Goal: Task Accomplishment & Management: Manage account settings

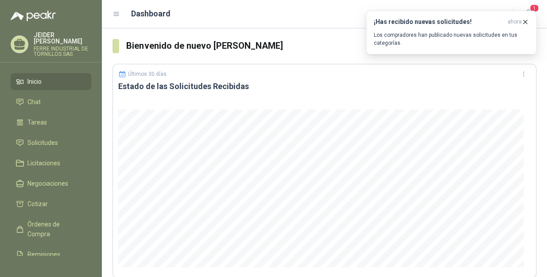
drag, startPoint x: 528, startPoint y: 21, endPoint x: 195, endPoint y: 64, distance: 335.4
click at [526, 21] on icon "button" at bounding box center [525, 22] width 8 height 8
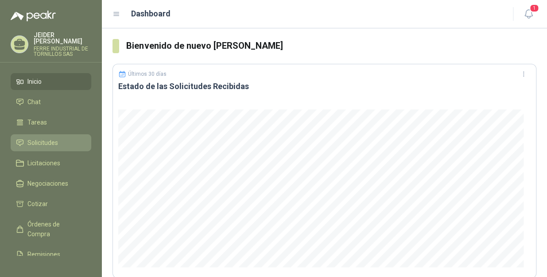
click at [53, 142] on link "Solicitudes" at bounding box center [51, 142] width 81 height 17
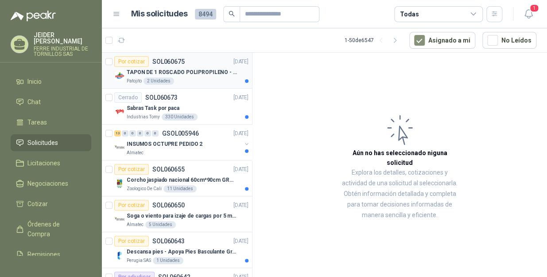
click at [201, 77] on div "TAPON DE 1 ROSCADO POLIPROPILENO - HEMBRA NPT" at bounding box center [188, 72] width 122 height 11
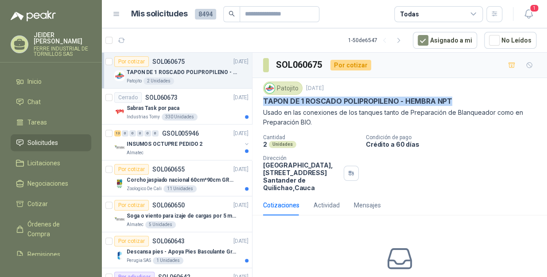
drag, startPoint x: 452, startPoint y: 102, endPoint x: 265, endPoint y: 102, distance: 187.4
click at [265, 102] on div "TAPON DE 1 ROSCADO POLIPROPILENO - HEMBRA NPT" at bounding box center [399, 101] width 273 height 9
copy p "TAPON DE 1 ROSCADO POLIPROPILENO - HEMBRA NPT"
click at [124, 40] on icon "button" at bounding box center [122, 41] width 8 height 8
copy p "TAPON DE 1 ROSCADO POLIPROPILENO - HEMBRA NPT"
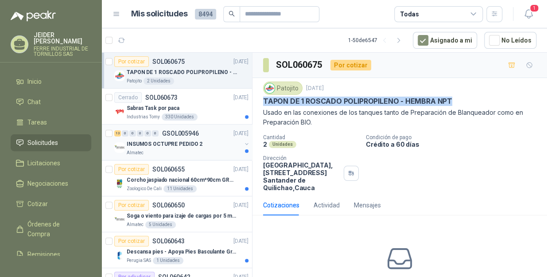
click at [159, 148] on div "INSUMOS OCTUPRE PEDIDO 2" at bounding box center [184, 144] width 115 height 11
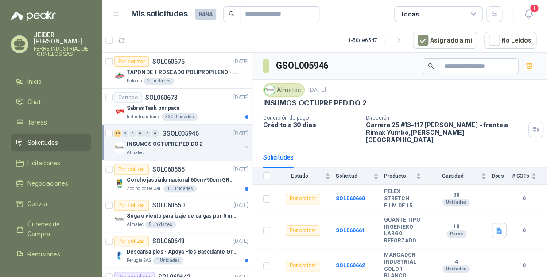
scroll to position [40, 0]
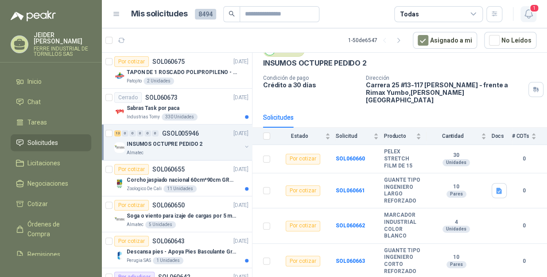
click at [529, 18] on icon "button" at bounding box center [529, 14] width 8 height 8
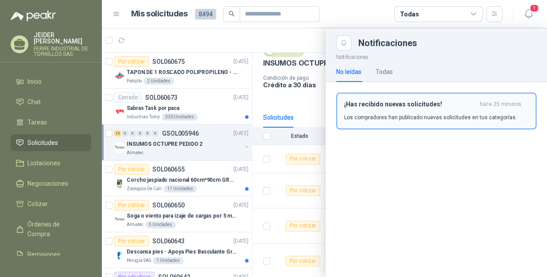
click at [401, 113] on div "¡Has recibido nuevas solicitudes! hace 25 minutos Los compradores han publicado…" at bounding box center [436, 111] width 184 height 21
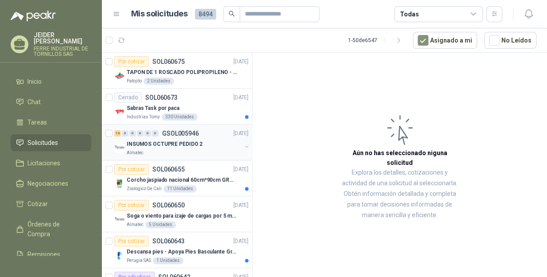
click at [185, 149] on div "Almatec" at bounding box center [184, 152] width 115 height 7
